Goal: Information Seeking & Learning: Learn about a topic

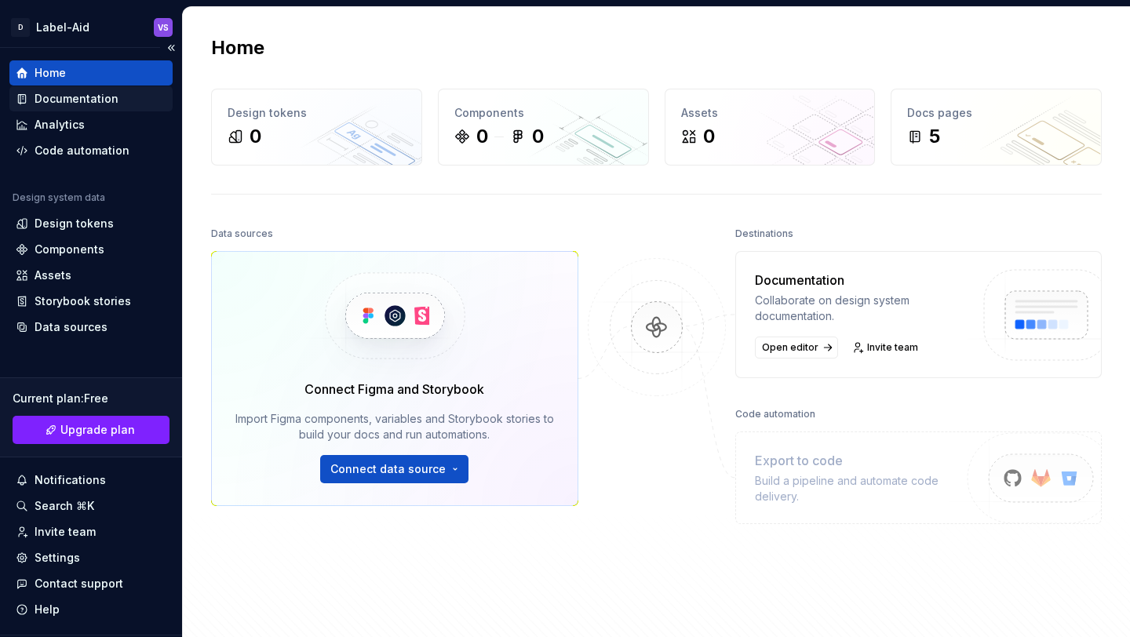
click at [75, 102] on div "Documentation" at bounding box center [77, 99] width 84 height 16
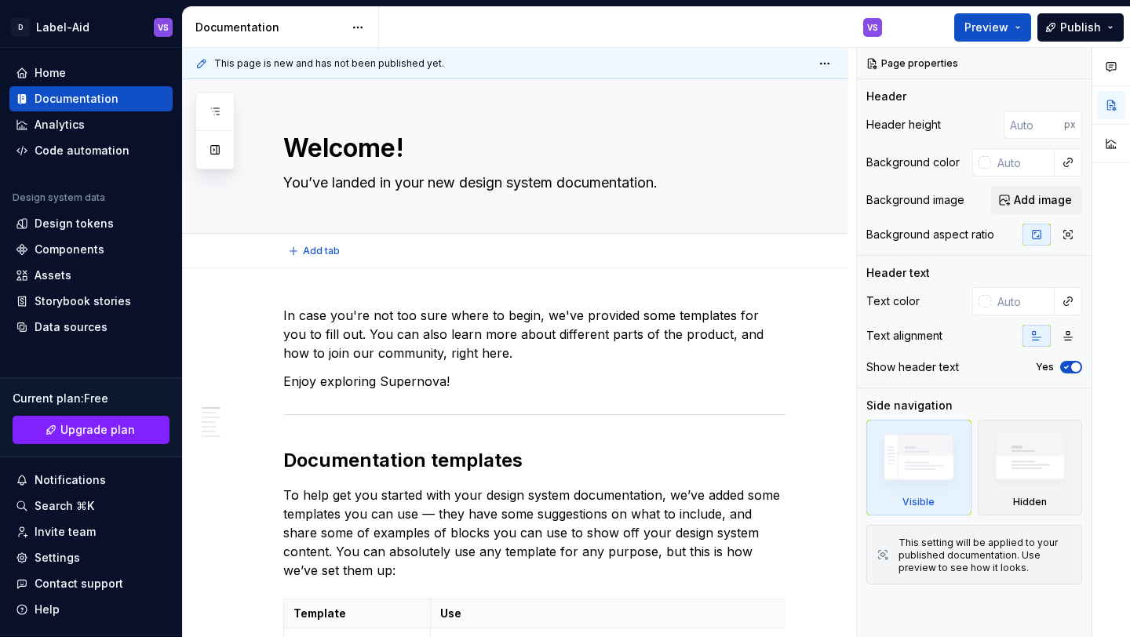
type textarea "*"
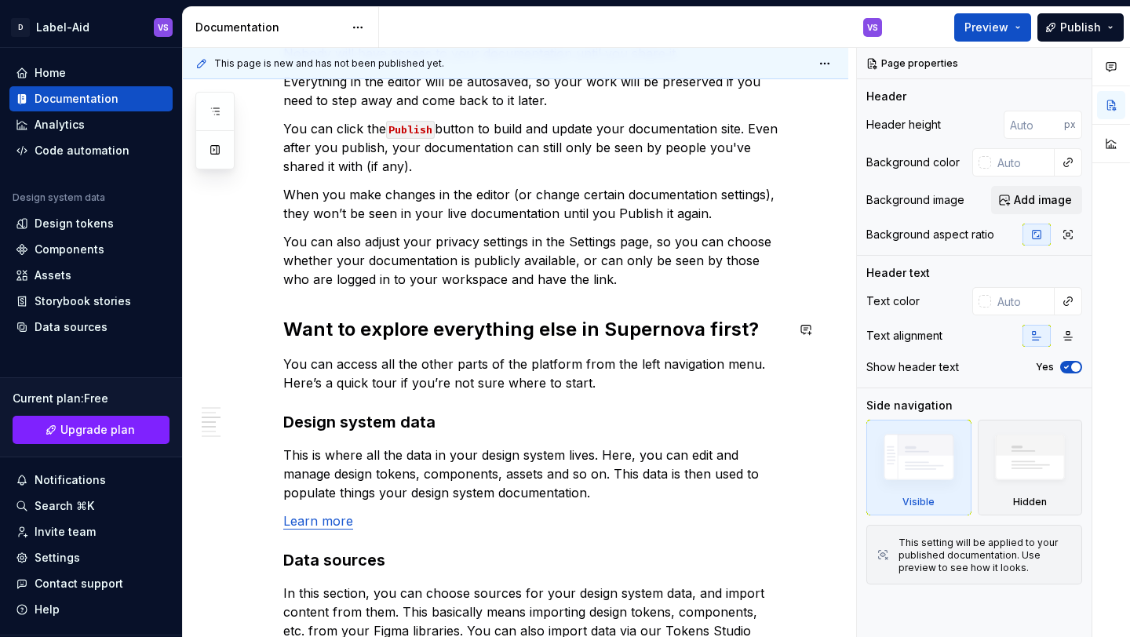
scroll to position [851, 0]
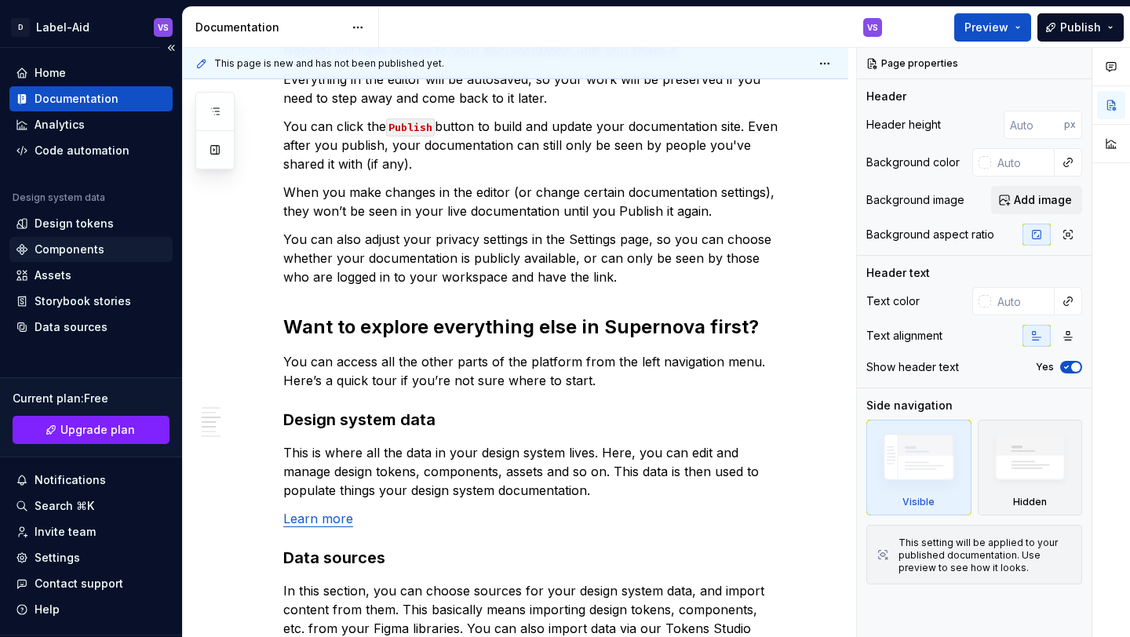
click at [75, 250] on div "Components" at bounding box center [70, 250] width 70 height 16
